Goal: Task Accomplishment & Management: Use online tool/utility

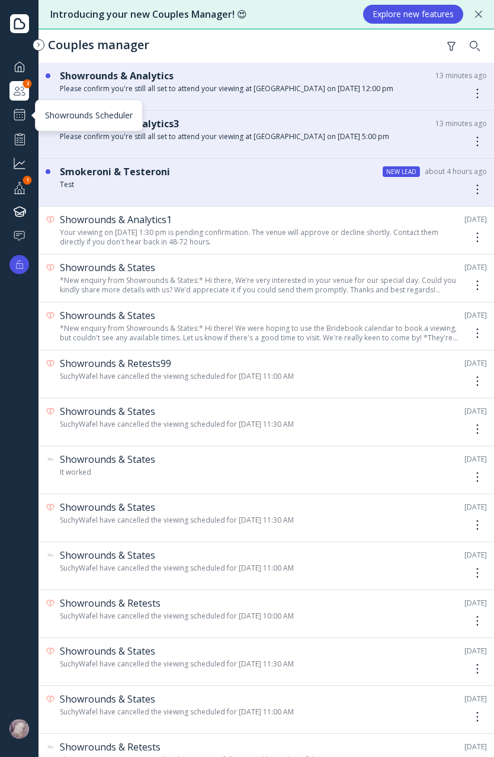
click at [22, 118] on div at bounding box center [19, 115] width 14 height 14
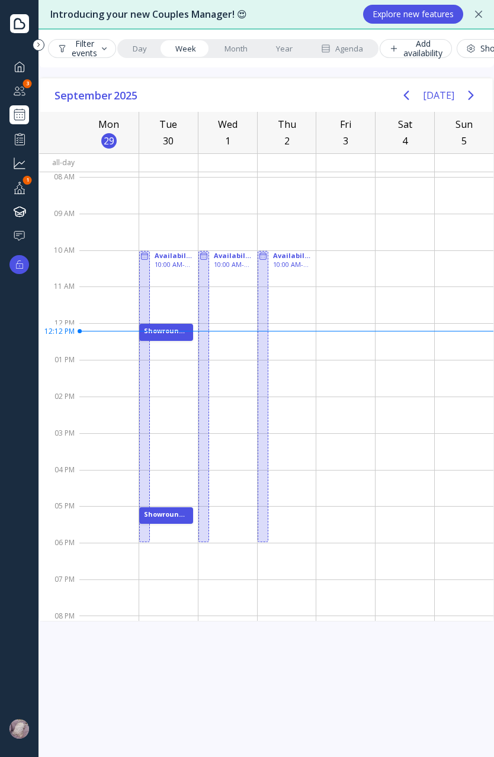
click at [330, 191] on div at bounding box center [345, 195] width 59 height 37
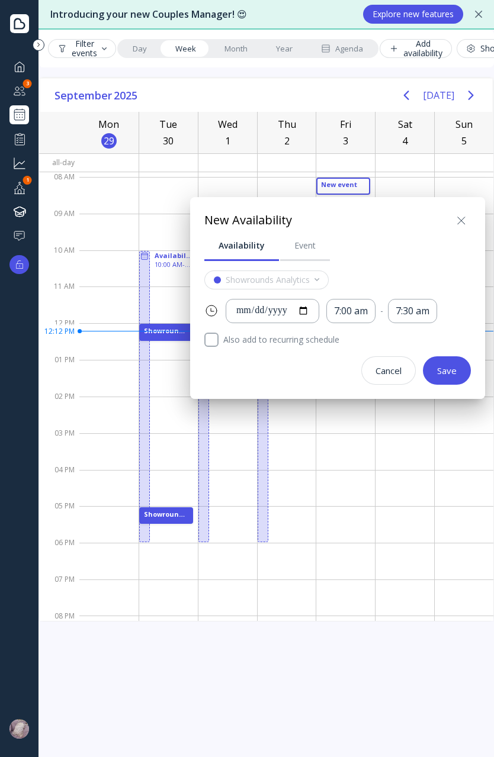
click at [468, 217] on icon at bounding box center [461, 221] width 14 height 14
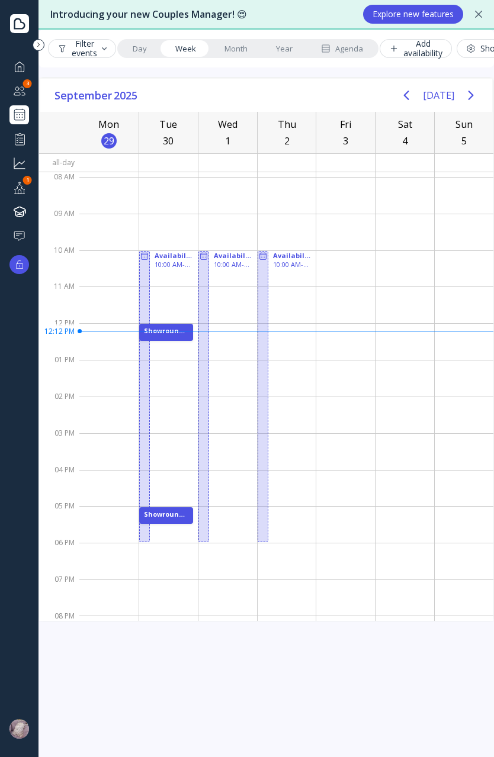
click at [238, 54] on link "Month" at bounding box center [235, 48] width 51 height 17
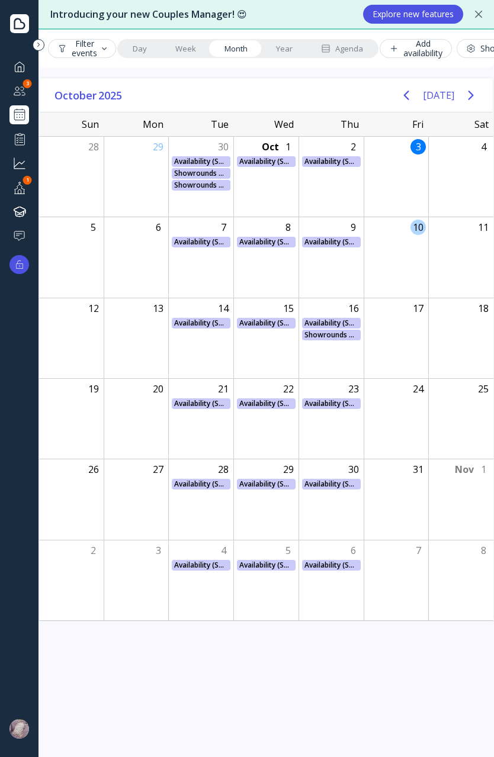
click at [402, 225] on div "10" at bounding box center [395, 257] width 65 height 80
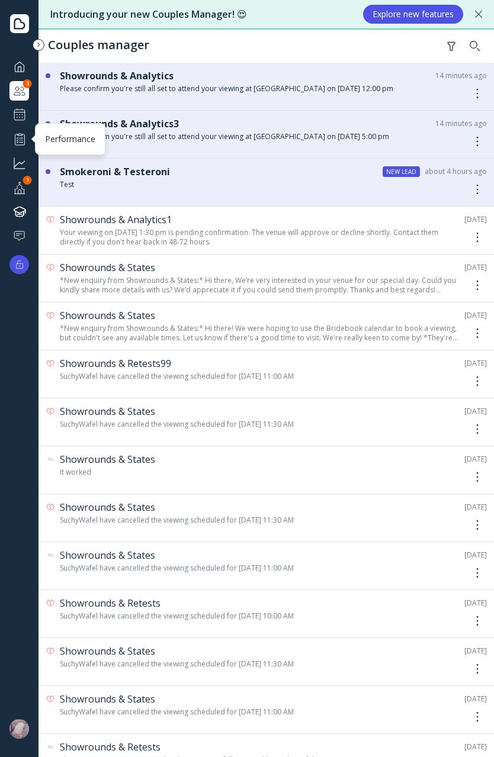
click at [18, 120] on div at bounding box center [19, 115] width 14 height 14
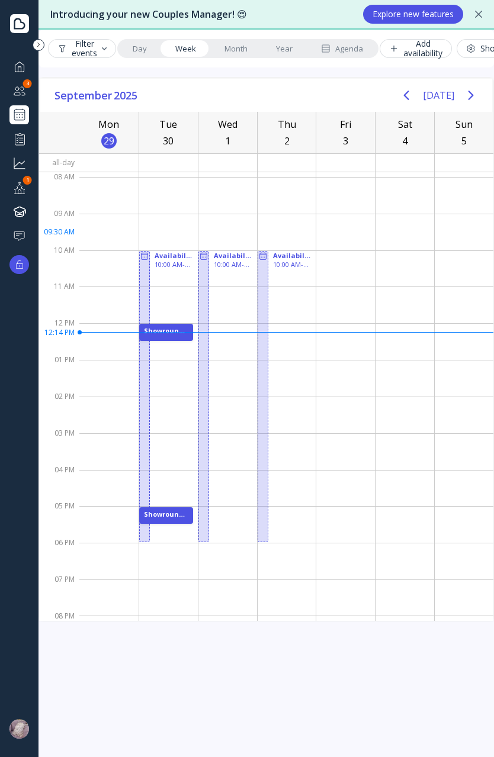
click at [331, 233] on div at bounding box center [345, 232] width 59 height 37
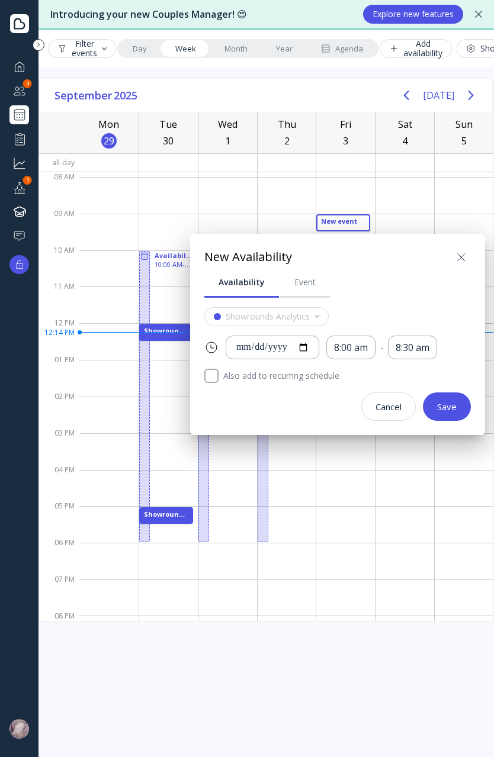
click at [457, 256] on icon at bounding box center [461, 257] width 14 height 14
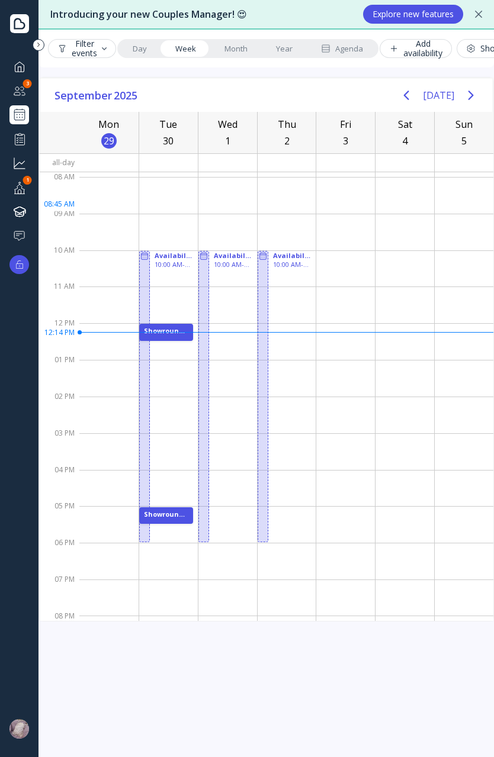
click at [326, 196] on div at bounding box center [345, 195] width 59 height 37
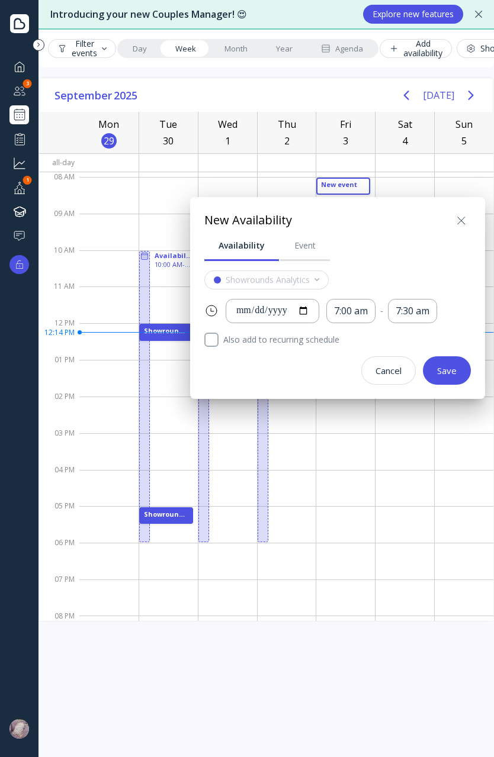
drag, startPoint x: 388, startPoint y: 376, endPoint x: 310, endPoint y: 243, distance: 154.2
click at [388, 376] on button "Cancel" at bounding box center [388, 370] width 54 height 28
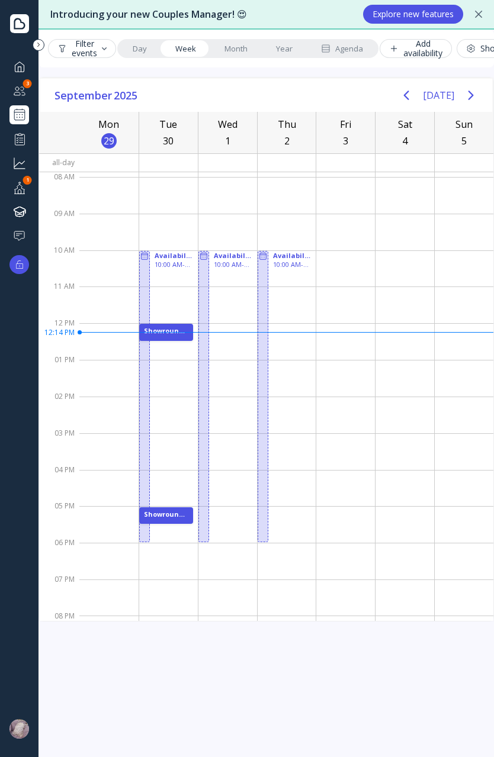
click at [135, 50] on link "Day" at bounding box center [139, 48] width 43 height 17
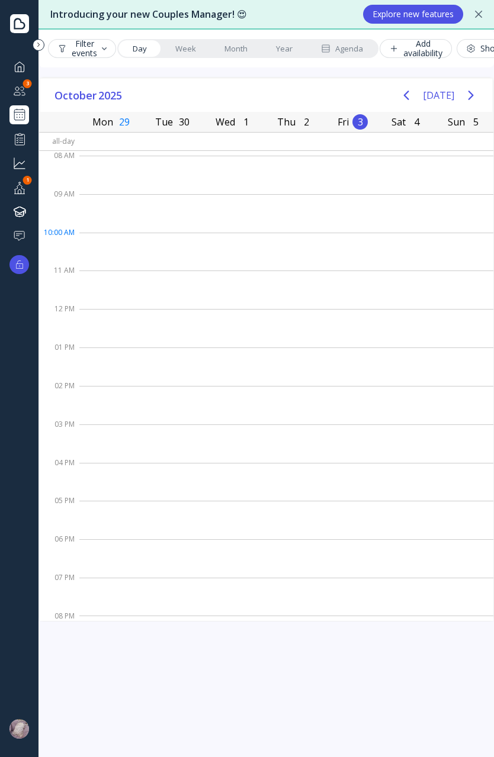
click at [228, 236] on div at bounding box center [286, 252] width 414 height 38
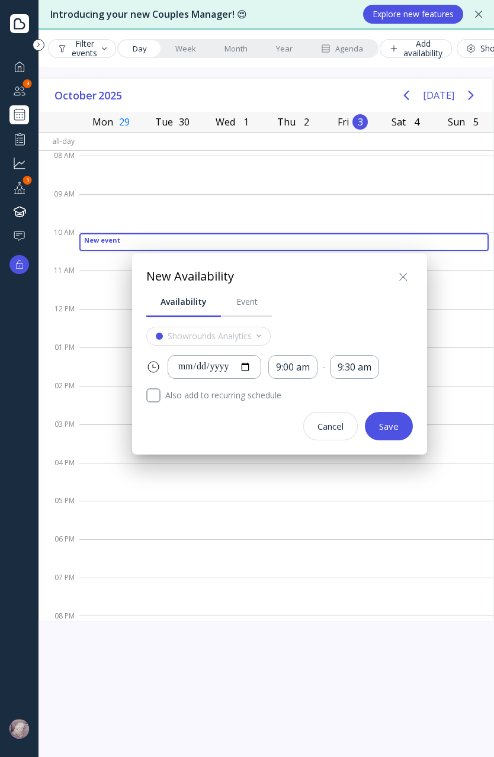
click at [230, 204] on div at bounding box center [246, 378] width 683 height 946
click at [230, 204] on div at bounding box center [286, 213] width 414 height 38
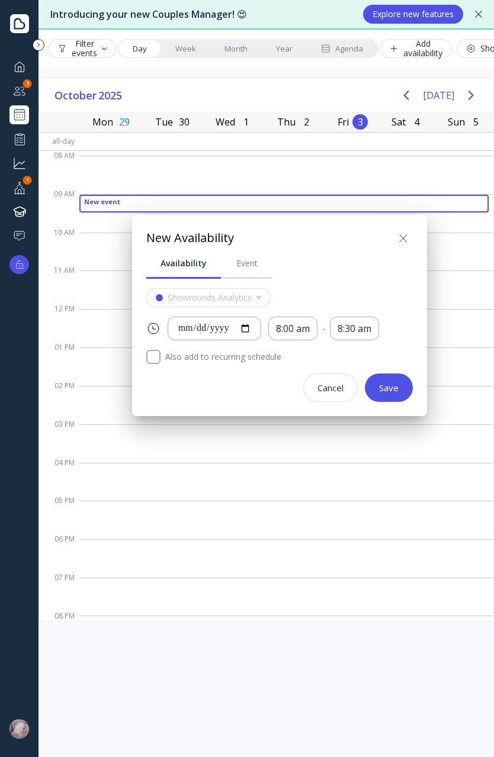
click at [185, 36] on div at bounding box center [246, 378] width 683 height 946
click at [192, 50] on link "Week" at bounding box center [185, 48] width 49 height 17
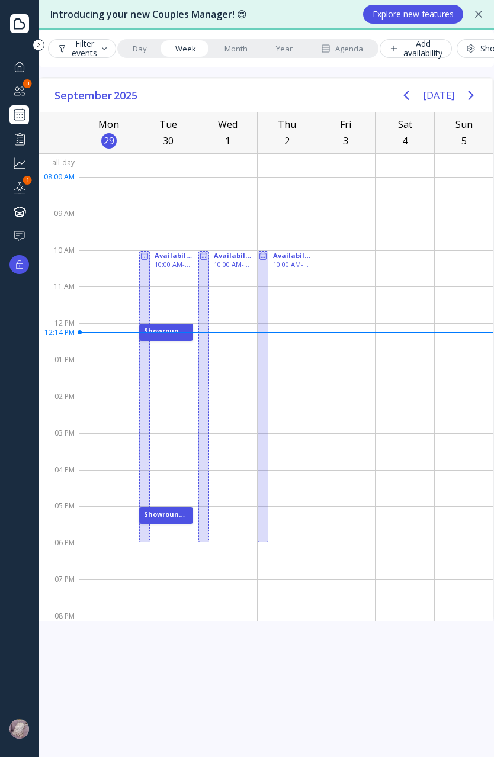
click at [229, 183] on div at bounding box center [227, 195] width 59 height 37
click at [230, 184] on div at bounding box center [227, 195] width 59 height 37
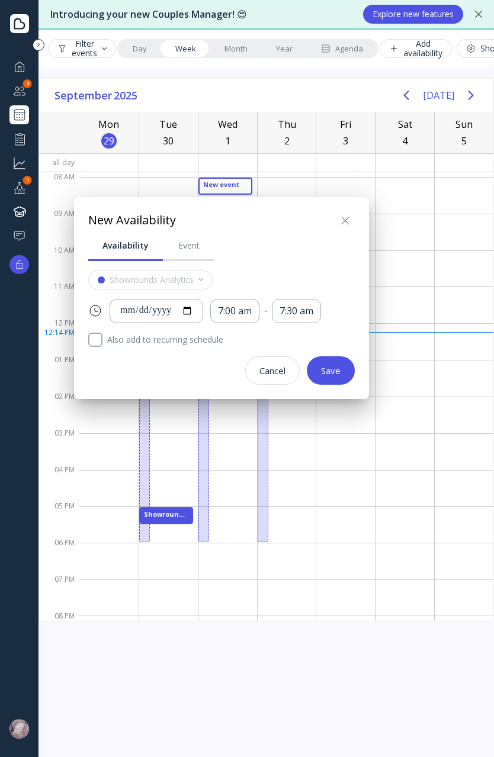
click at [230, 184] on div at bounding box center [246, 378] width 683 height 946
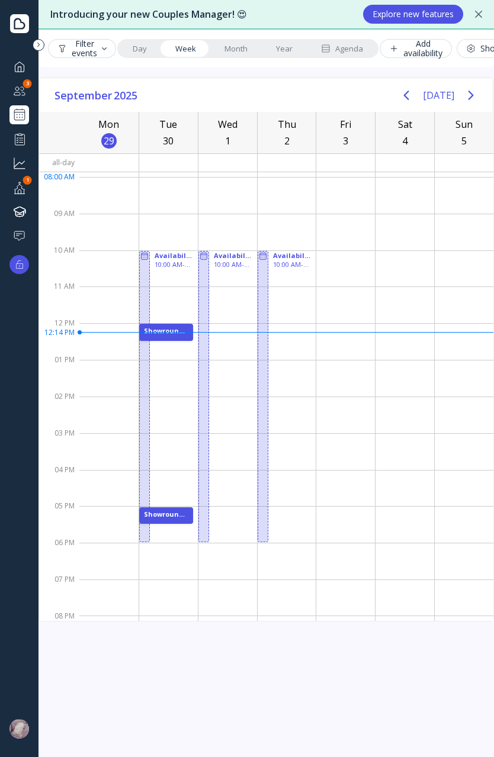
click at [228, 180] on div at bounding box center [227, 195] width 59 height 37
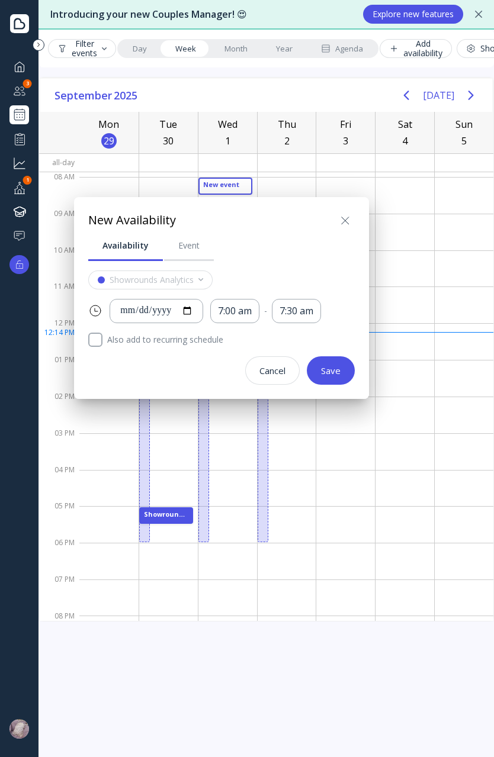
click at [231, 44] on div at bounding box center [246, 378] width 683 height 946
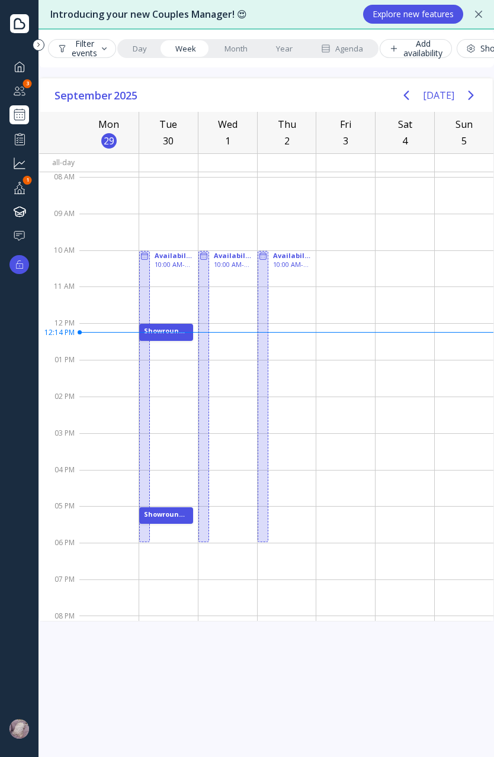
click at [299, 37] on div "Filter events Day Week Month Year Agenda Add availability Showrounds" at bounding box center [265, 49] width 455 height 38
click at [295, 43] on link "Year" at bounding box center [284, 48] width 45 height 17
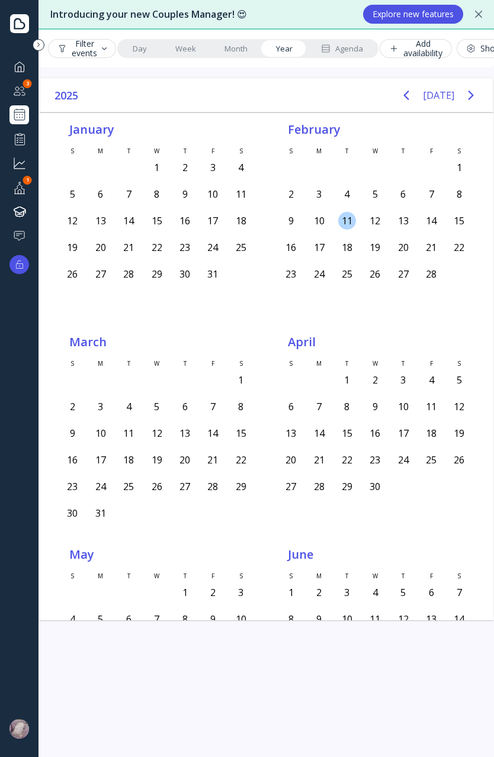
click at [334, 227] on div "11" at bounding box center [347, 221] width 28 height 22
click at [338, 218] on div "11" at bounding box center [347, 221] width 18 height 18
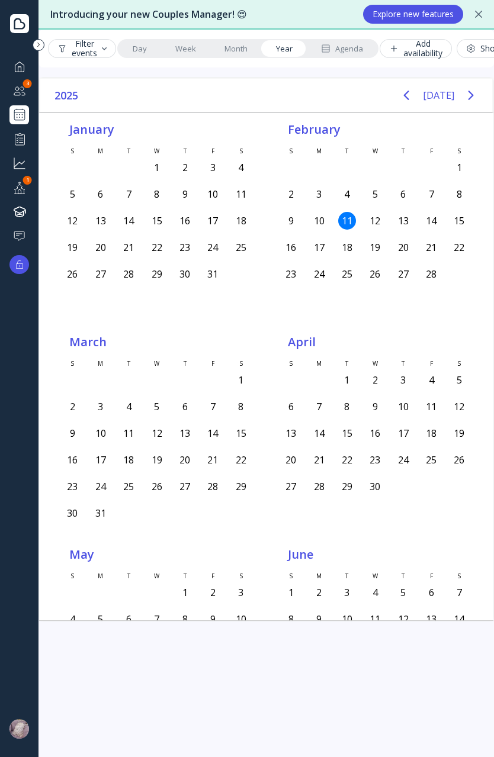
click at [338, 218] on div "11" at bounding box center [347, 221] width 18 height 18
click at [236, 43] on link "Month" at bounding box center [235, 48] width 51 height 17
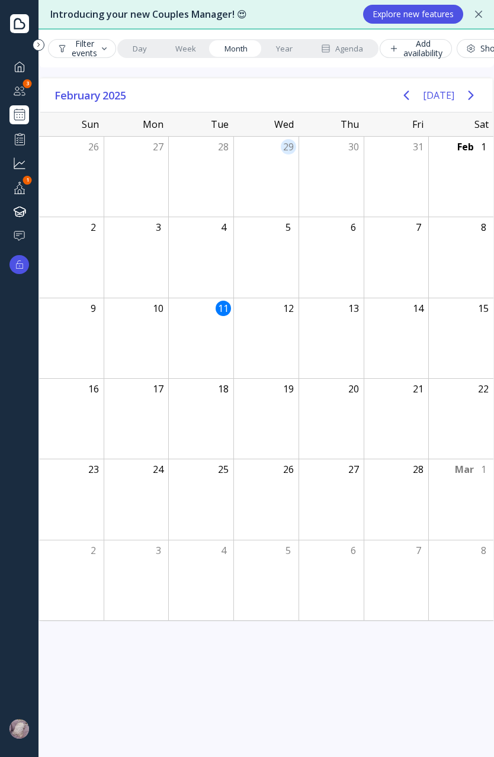
click at [253, 167] on div "29" at bounding box center [265, 177] width 65 height 80
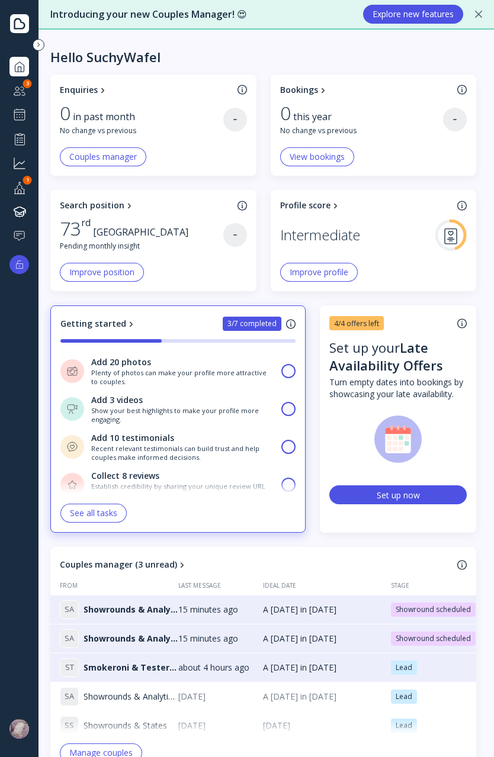
click at [20, 93] on div at bounding box center [19, 90] width 14 height 15
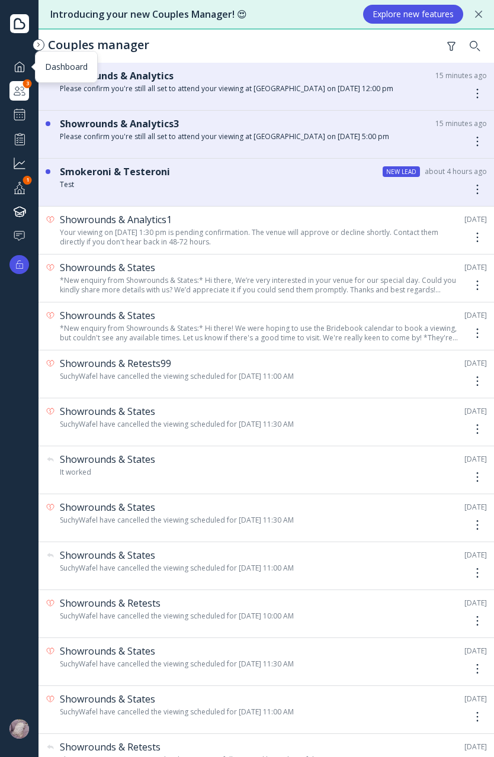
click at [20, 70] on div at bounding box center [19, 66] width 14 height 15
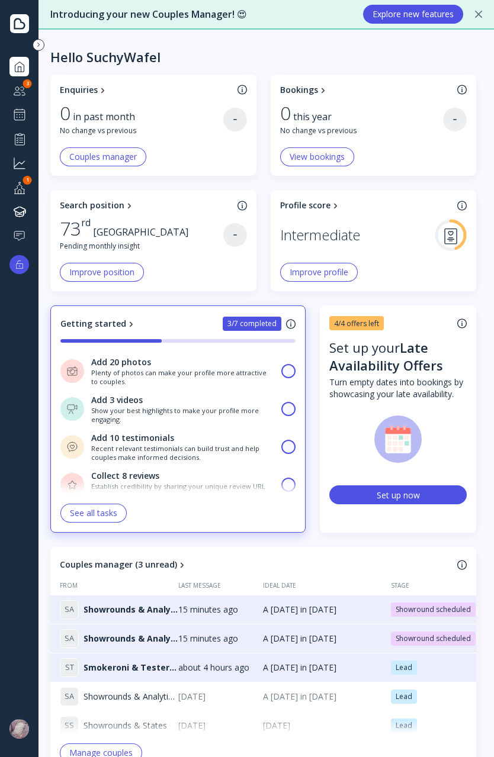
click at [25, 132] on div at bounding box center [19, 138] width 14 height 15
click at [19, 113] on div at bounding box center [19, 115] width 14 height 14
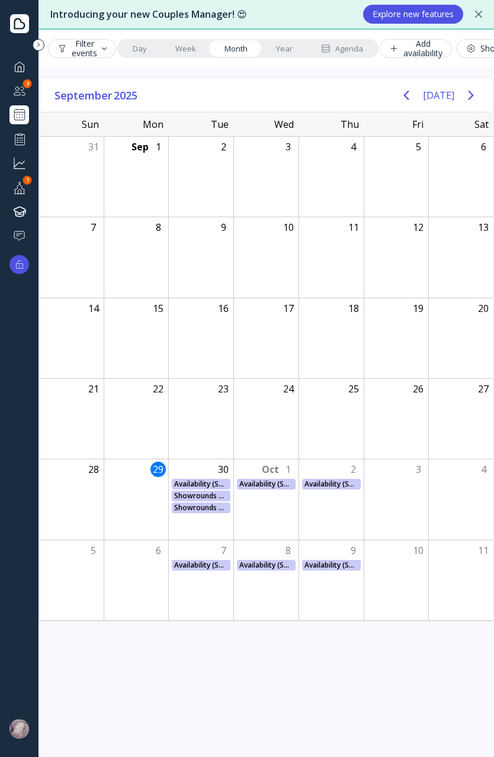
click at [262, 39] on div "Day Week Month Year Agenda" at bounding box center [247, 48] width 261 height 19
click at [276, 42] on link "Year" at bounding box center [284, 48] width 45 height 17
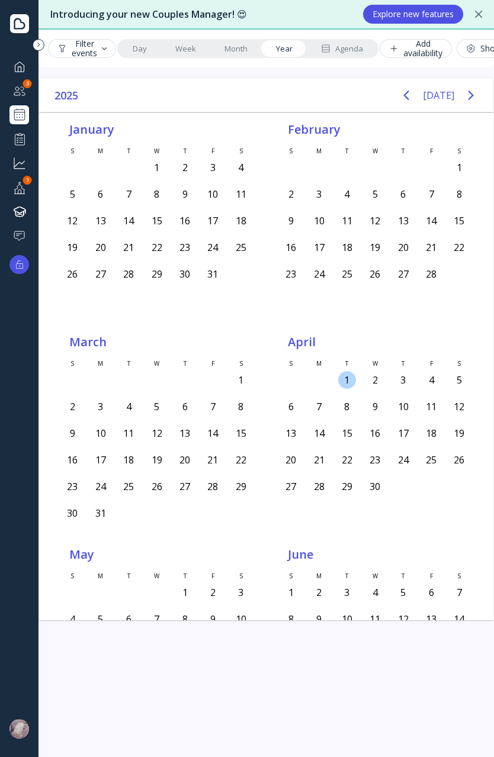
click at [344, 384] on div "1" at bounding box center [347, 380] width 18 height 18
click at [344, 382] on div "1" at bounding box center [347, 380] width 18 height 18
click at [368, 381] on div "2" at bounding box center [375, 380] width 18 height 18
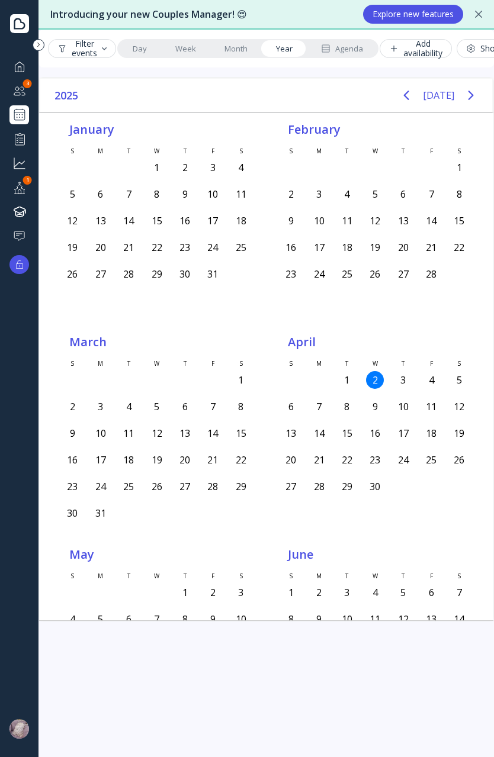
click at [368, 381] on div "2" at bounding box center [375, 380] width 18 height 18
click at [372, 410] on div "9" at bounding box center [375, 407] width 18 height 18
click at [338, 405] on div "8" at bounding box center [347, 407] width 18 height 18
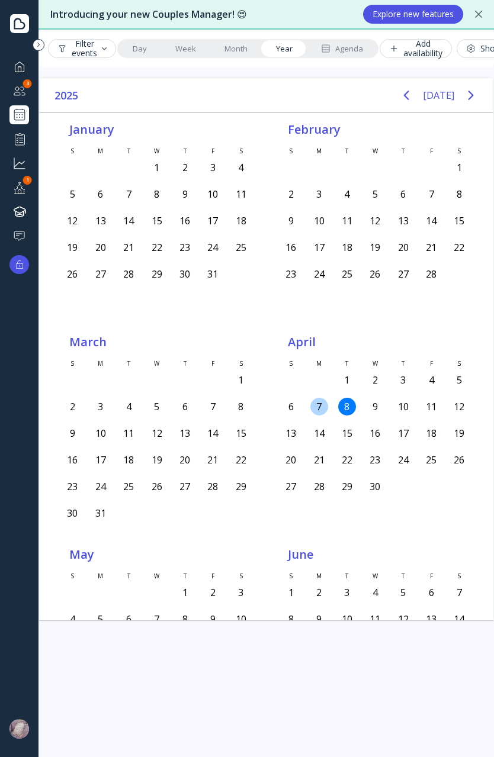
click at [310, 404] on div "7" at bounding box center [319, 407] width 18 height 18
click at [286, 407] on div "6" at bounding box center [291, 407] width 18 height 18
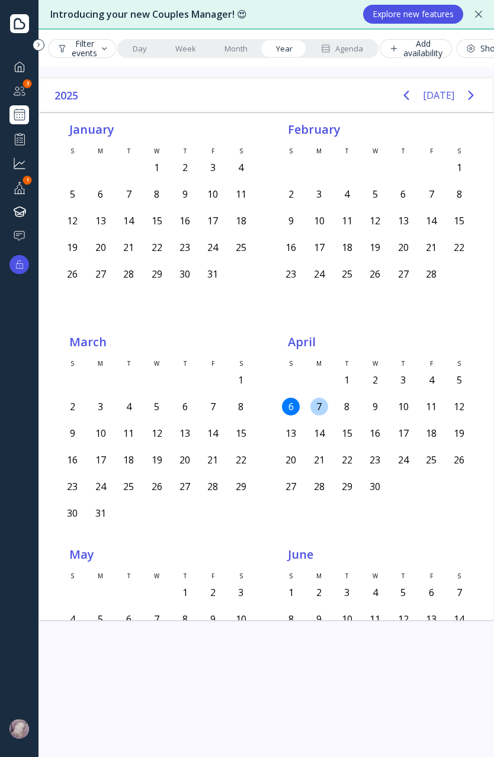
click at [311, 407] on div "7" at bounding box center [319, 407] width 18 height 18
click at [317, 433] on div "14" at bounding box center [319, 433] width 18 height 18
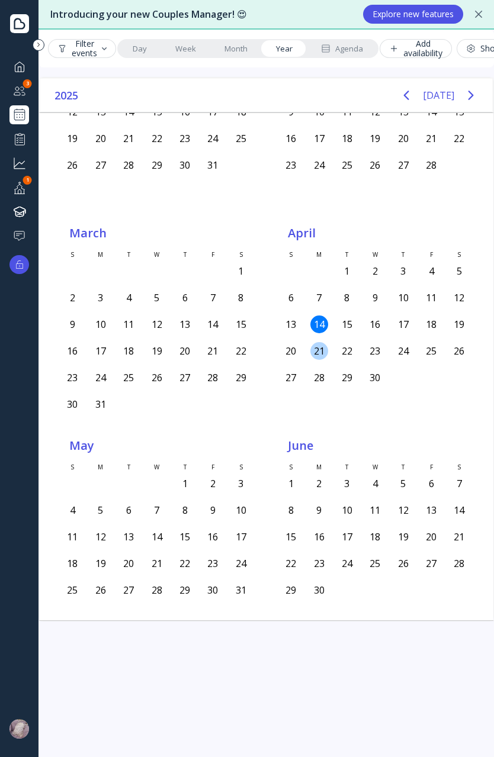
scroll to position [237, 0]
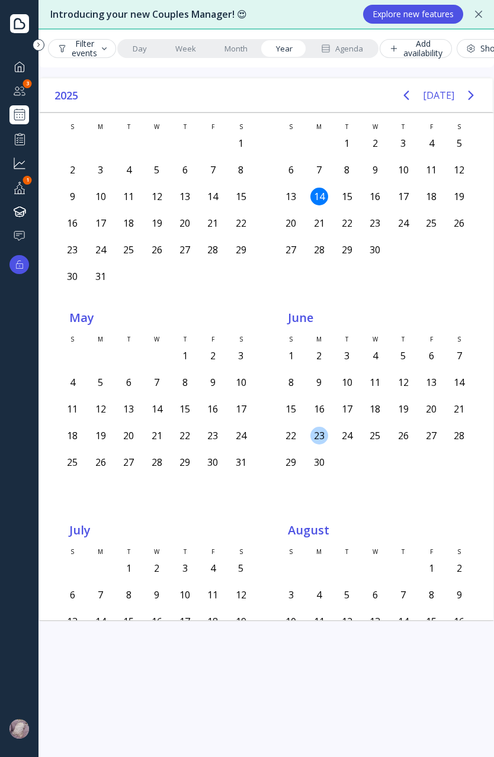
click at [310, 417] on div "16" at bounding box center [319, 411] width 28 height 27
click at [311, 378] on div "9" at bounding box center [319, 382] width 18 height 18
click at [311, 344] on div "2" at bounding box center [319, 355] width 28 height 22
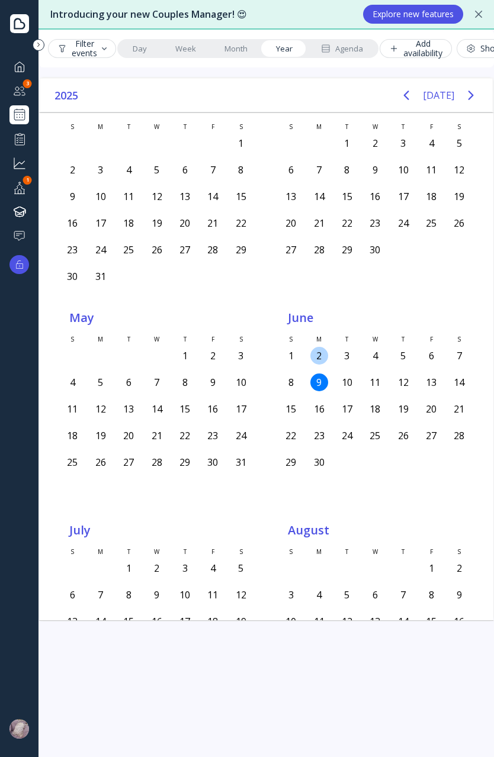
click at [311, 344] on div "2" at bounding box center [319, 355] width 28 height 22
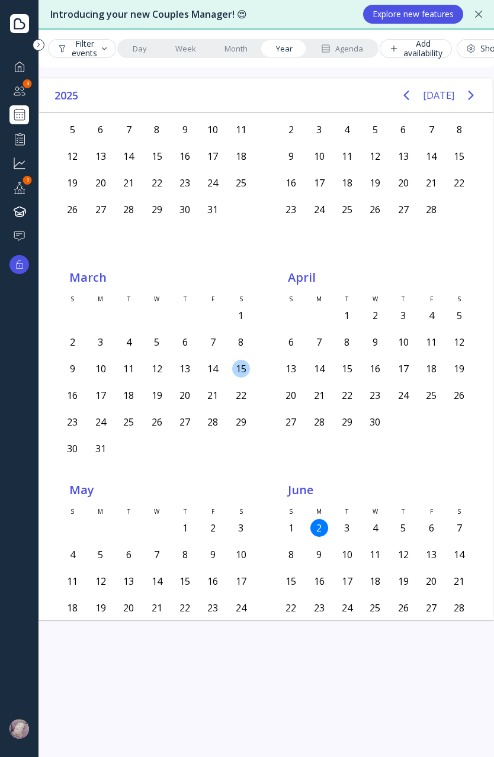
scroll to position [0, 0]
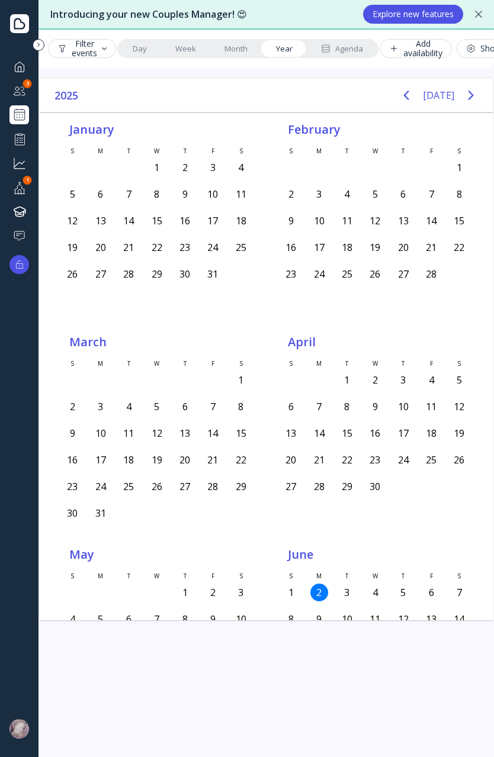
click at [210, 40] on link "Month" at bounding box center [235, 48] width 51 height 17
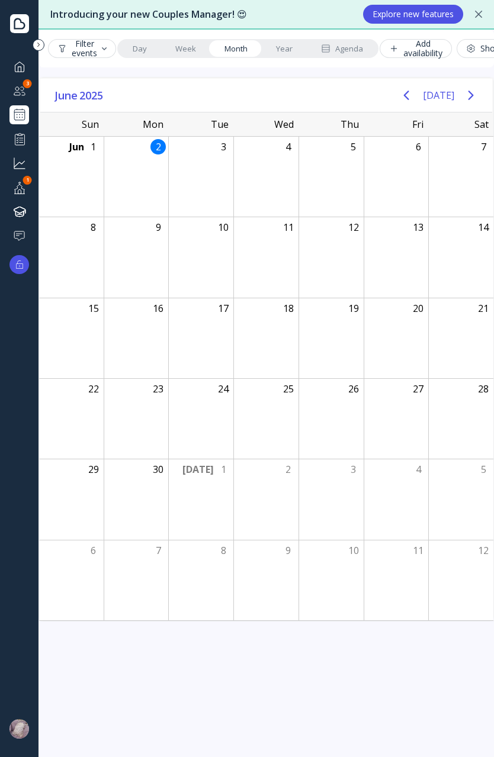
click at [189, 52] on link "Week" at bounding box center [185, 48] width 49 height 17
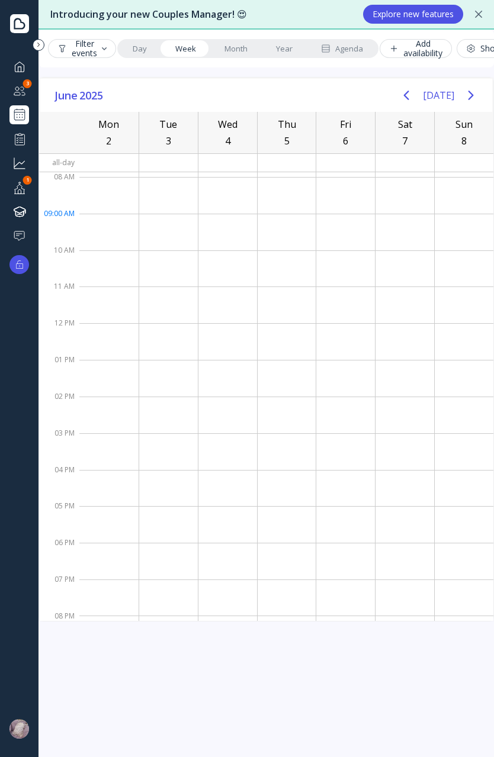
click at [288, 216] on div at bounding box center [286, 232] width 59 height 37
click at [287, 214] on div at bounding box center [286, 232] width 59 height 37
click at [285, 224] on div at bounding box center [286, 232] width 59 height 37
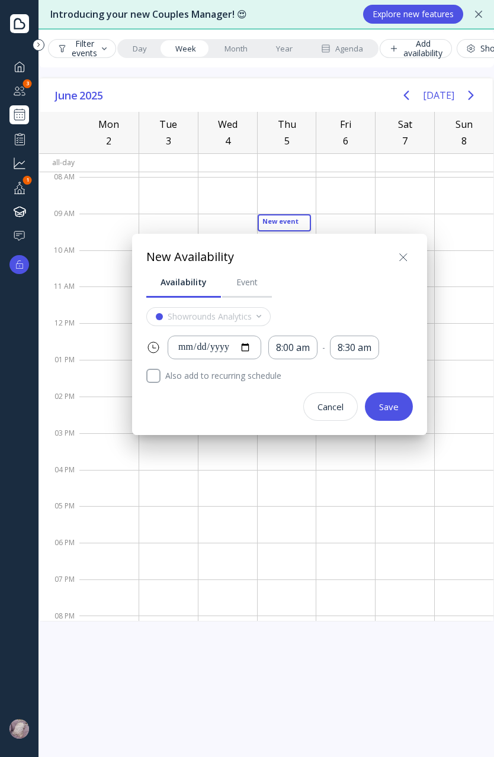
click at [333, 413] on button "Cancel" at bounding box center [330, 406] width 54 height 28
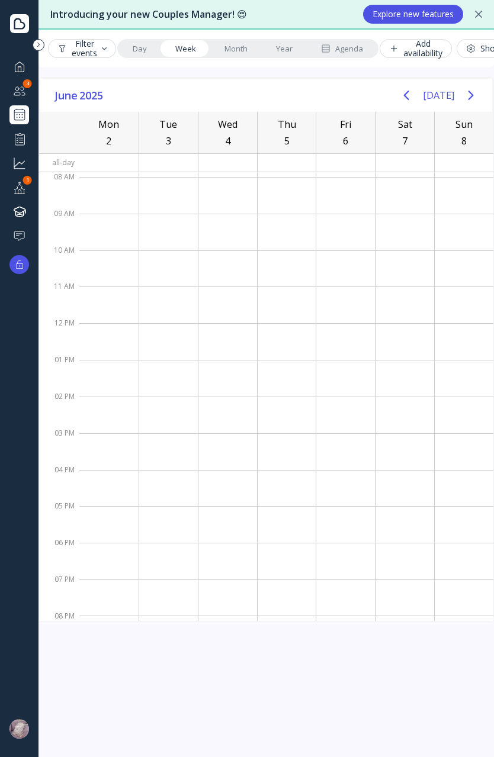
click at [231, 51] on link "Month" at bounding box center [235, 48] width 51 height 17
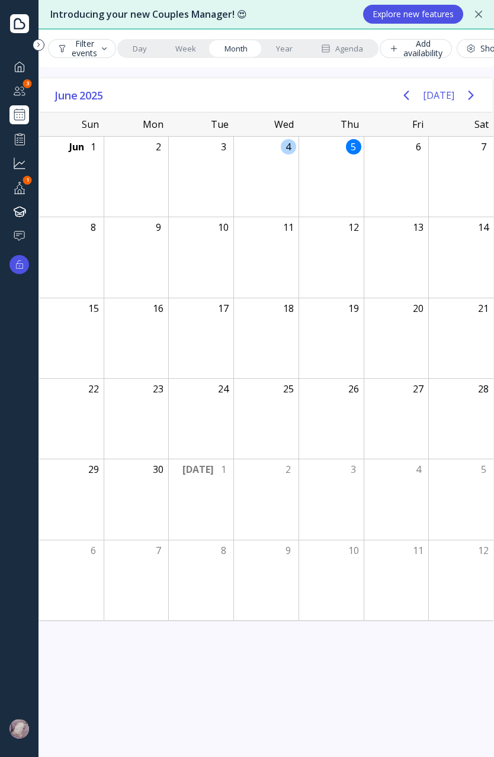
click at [276, 186] on div "4" at bounding box center [265, 177] width 65 height 80
